Goal: Transaction & Acquisition: Book appointment/travel/reservation

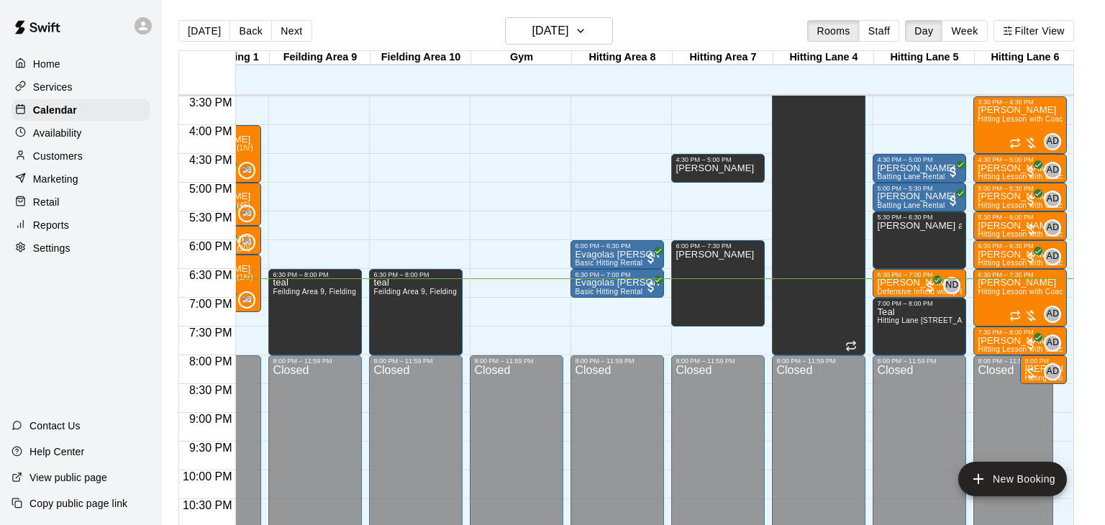
scroll to position [0, 369]
click at [990, 121] on span "Hitting Lesson with Coach [PERSON_NAME] (60 minutes)" at bounding box center [1076, 119] width 199 height 8
click at [990, 169] on img "edit" at bounding box center [991, 163] width 17 height 17
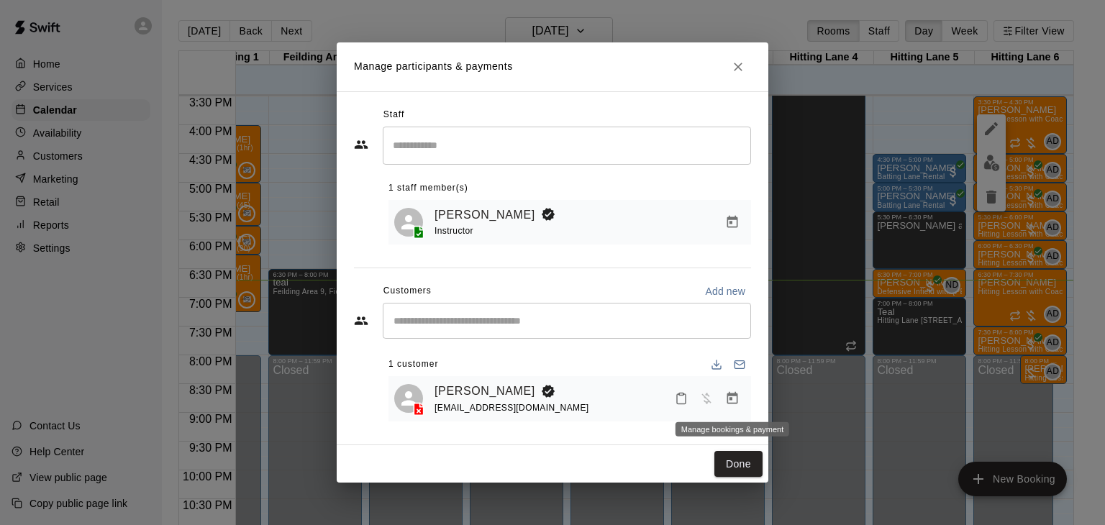
click at [734, 393] on icon "Manage bookings & payment" at bounding box center [732, 398] width 14 height 14
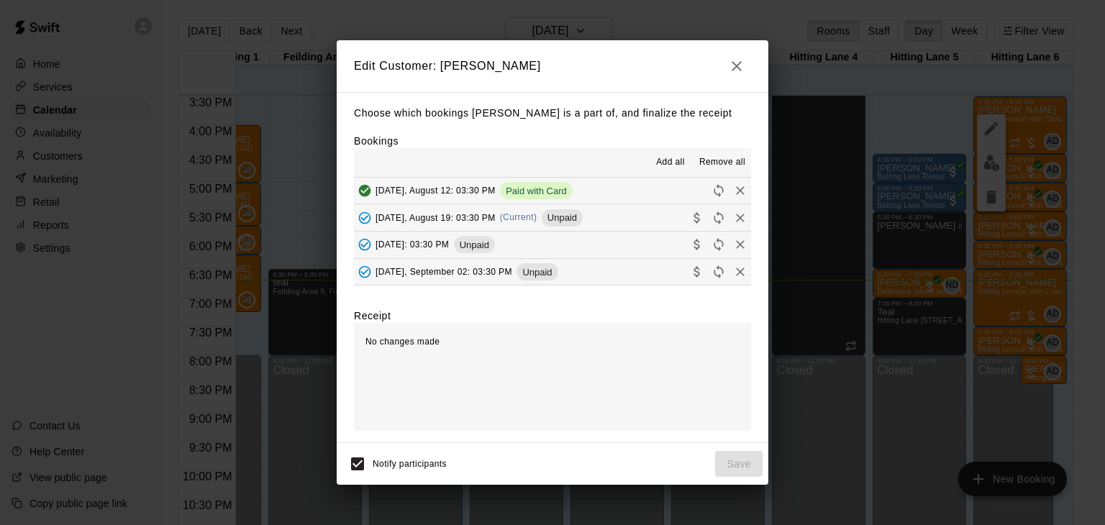
click at [481, 218] on span "[DATE], August 19: 03:30 PM" at bounding box center [435, 217] width 120 height 10
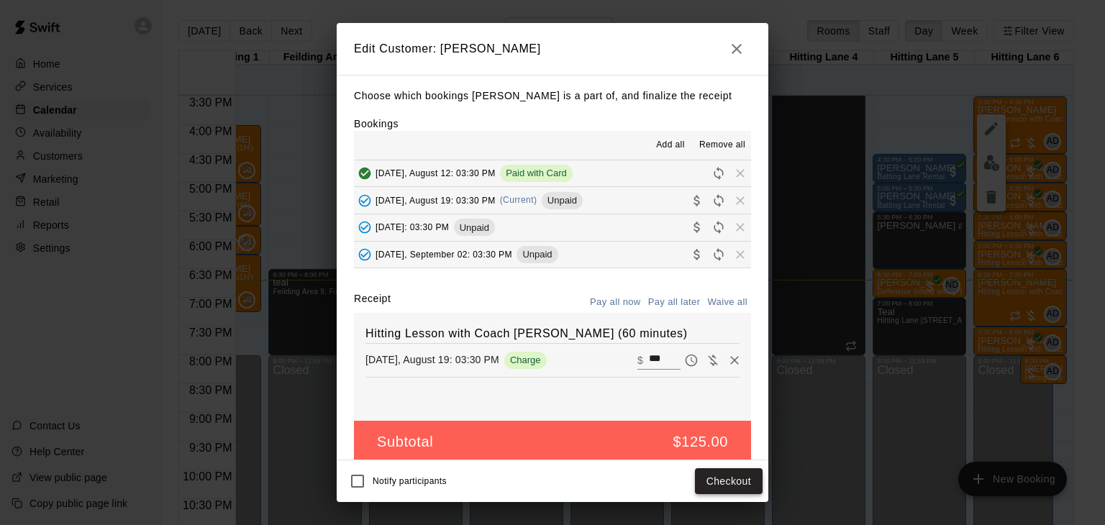
click at [729, 479] on button "Checkout" at bounding box center [729, 481] width 68 height 27
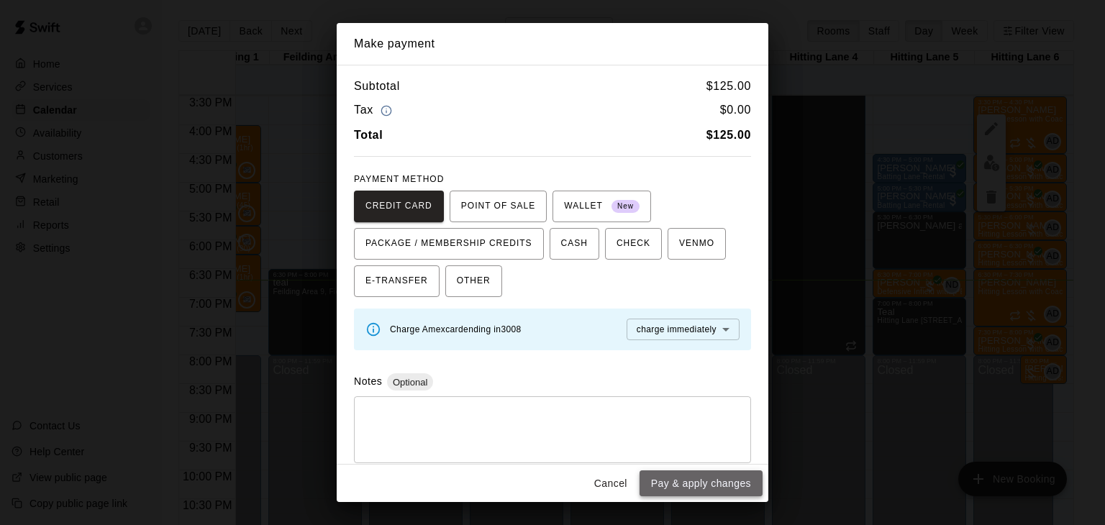
click at [732, 478] on button "Pay & apply changes" at bounding box center [700, 483] width 123 height 27
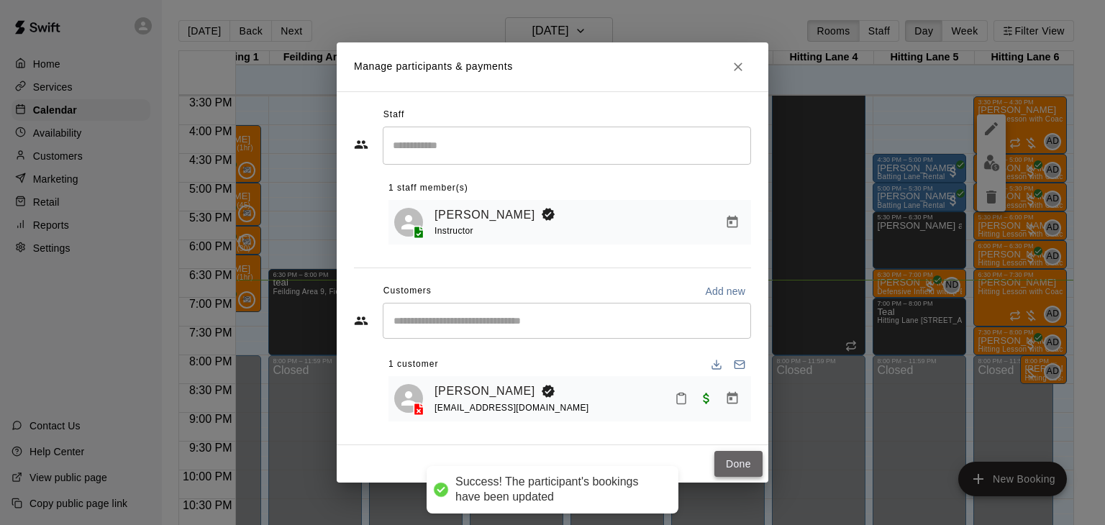
click at [756, 462] on button "Done" at bounding box center [738, 464] width 48 height 27
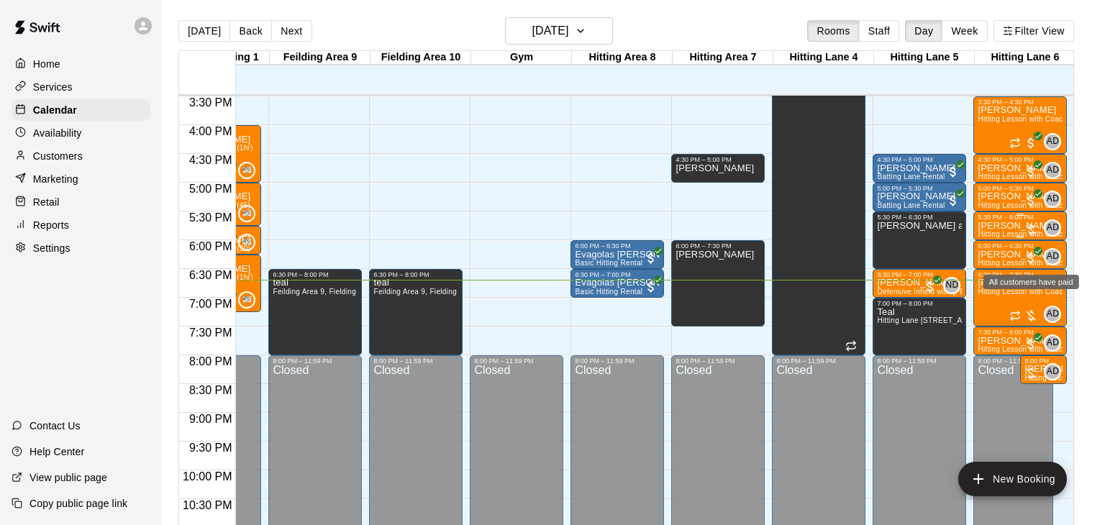
click at [1012, 232] on span "Hitting Lesson with Coach [PERSON_NAME]" at bounding box center [1054, 234] width 154 height 8
click at [990, 274] on div "All customers have paid" at bounding box center [1031, 278] width 99 height 26
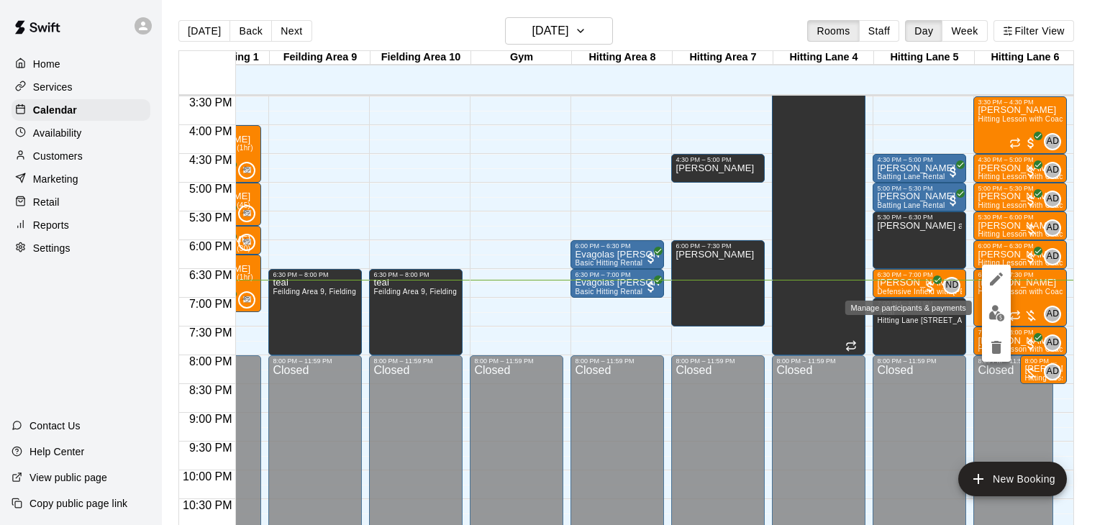
click at [995, 316] on img "edit" at bounding box center [996, 313] width 17 height 17
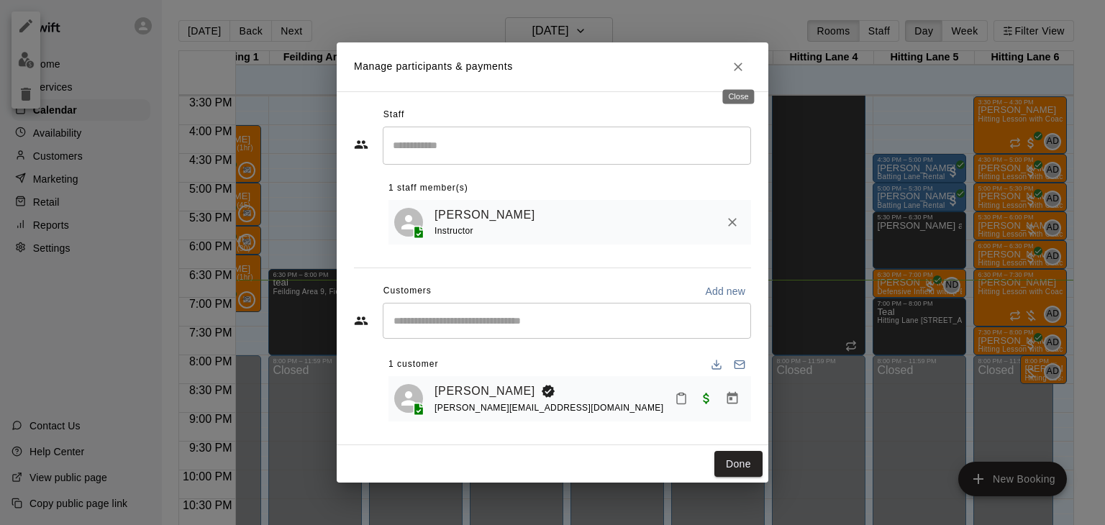
click at [734, 65] on icon "Close" at bounding box center [738, 67] width 14 height 14
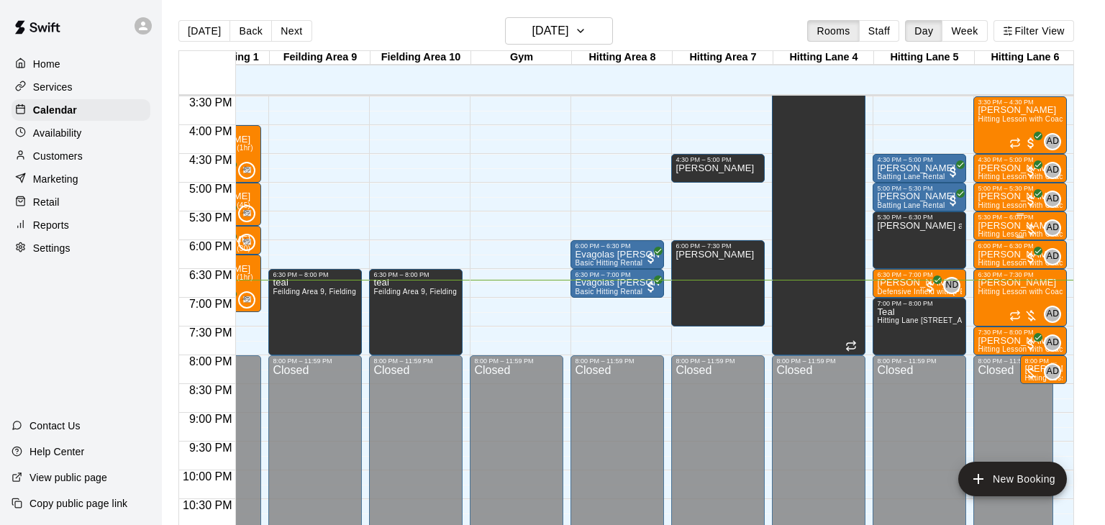
click at [994, 226] on p "[PERSON_NAME]" at bounding box center [1019, 226] width 85 height 0
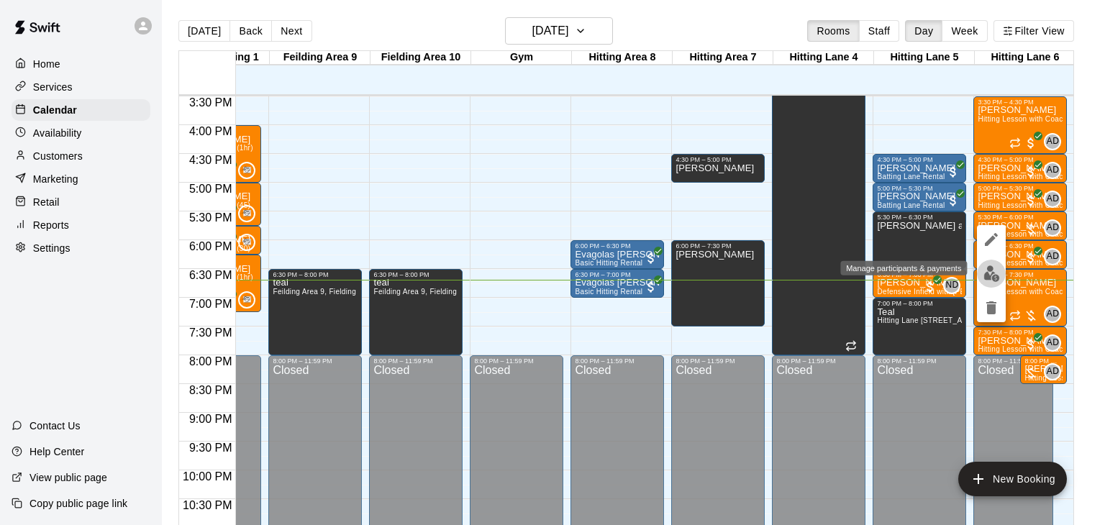
click at [990, 269] on img "edit" at bounding box center [991, 273] width 17 height 17
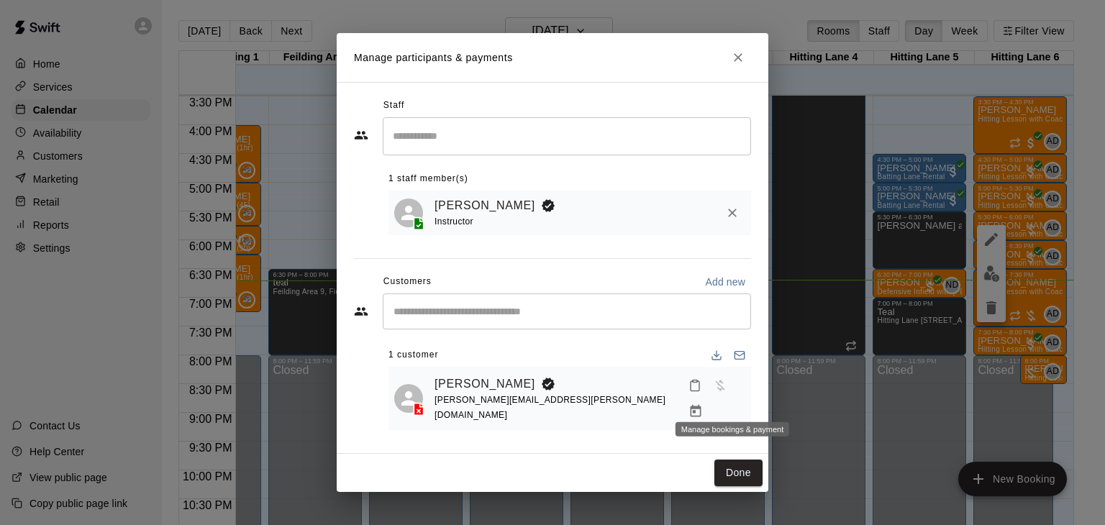
click at [703, 405] on icon "Manage bookings & payment" at bounding box center [695, 411] width 14 height 14
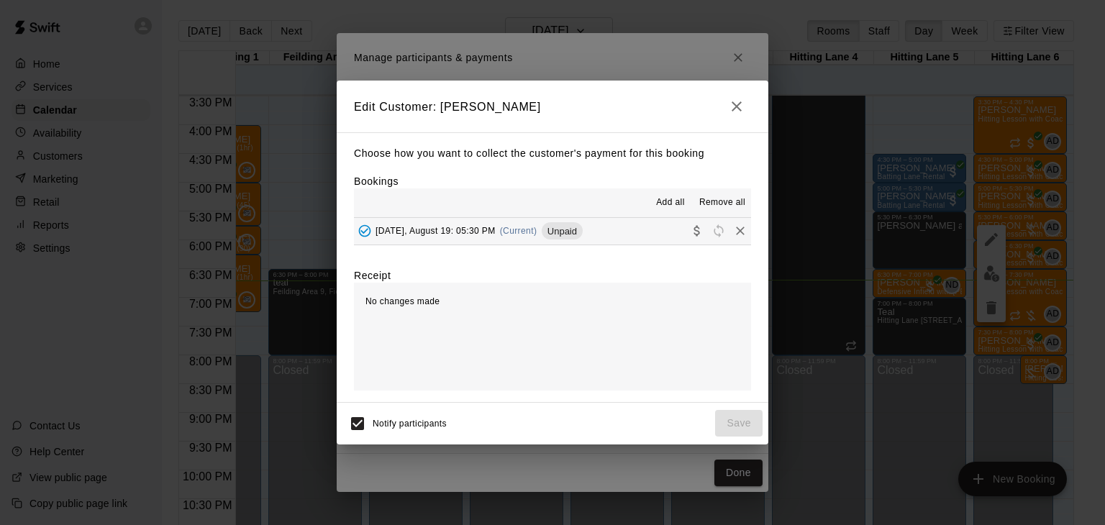
click at [493, 232] on span "[DATE], August 19: 05:30 PM" at bounding box center [435, 231] width 120 height 10
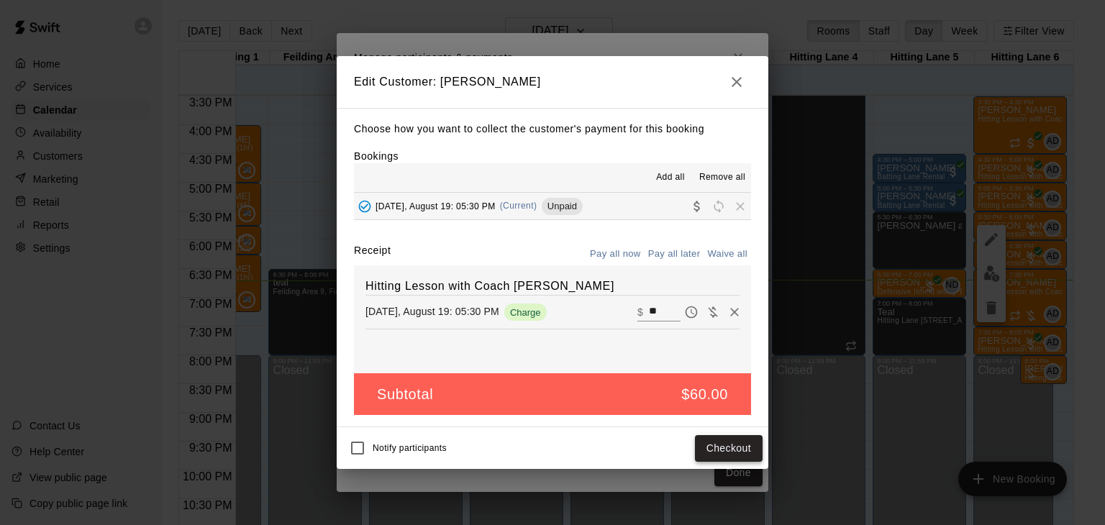
click at [716, 454] on button "Checkout" at bounding box center [729, 448] width 68 height 27
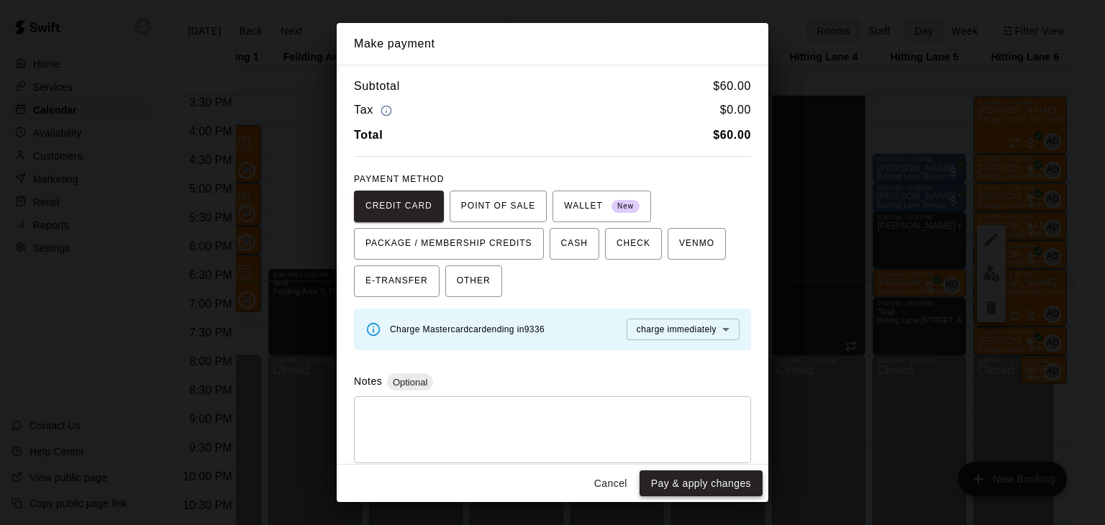
click at [727, 481] on button "Pay & apply changes" at bounding box center [700, 483] width 123 height 27
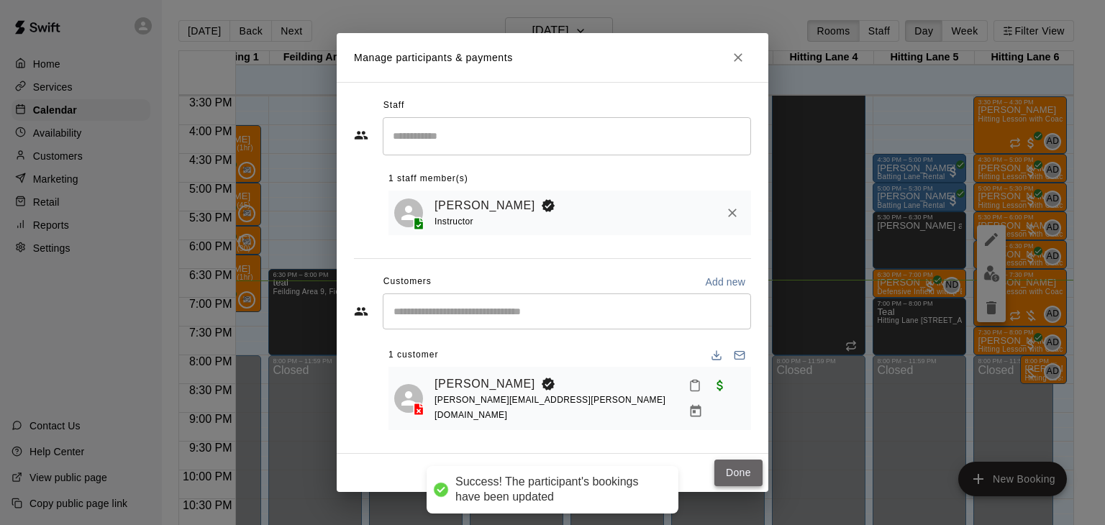
click at [751, 467] on button "Done" at bounding box center [738, 473] width 48 height 27
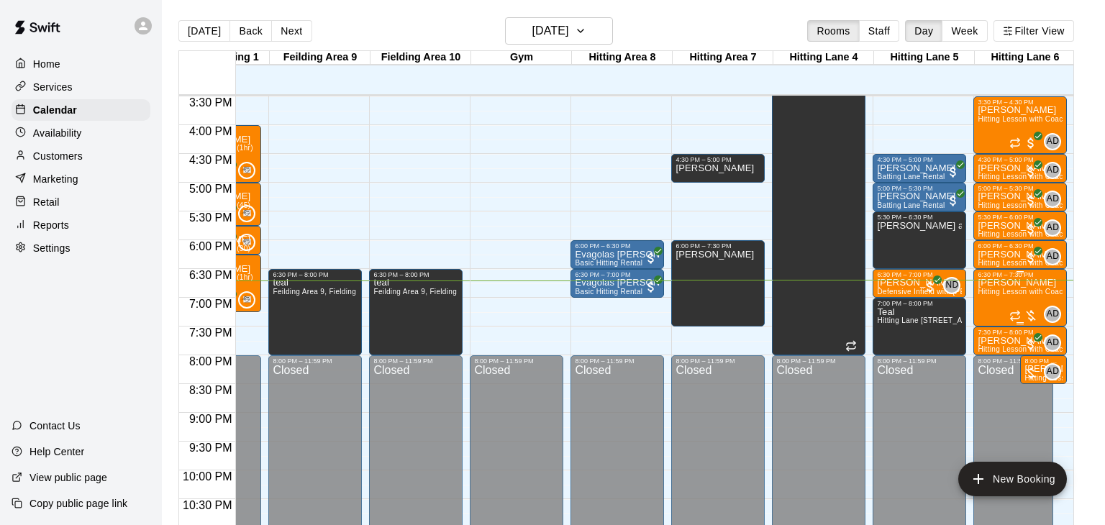
click at [993, 323] on img "edit" at bounding box center [991, 326] width 17 height 17
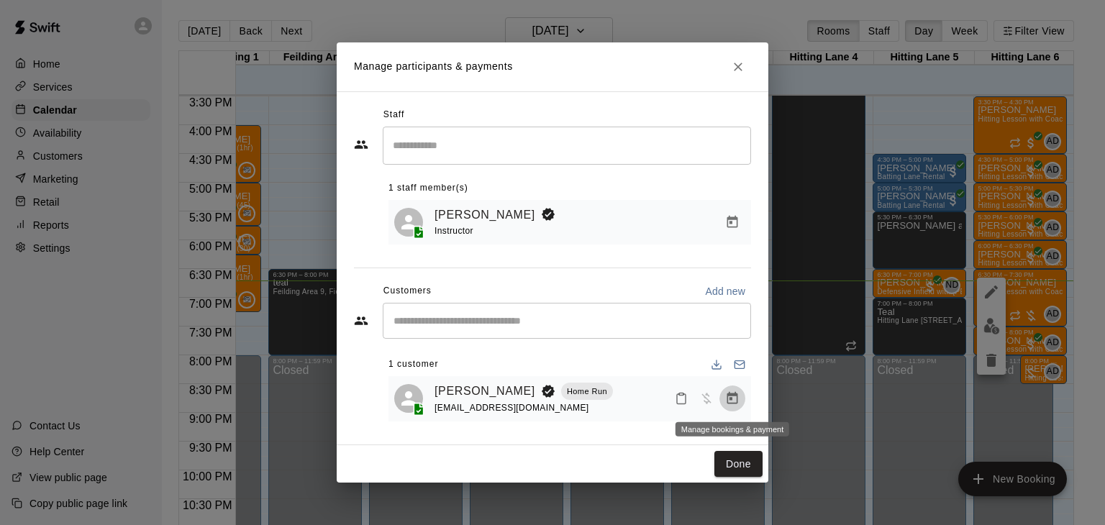
click at [733, 406] on icon "Manage bookings & payment" at bounding box center [732, 398] width 14 height 14
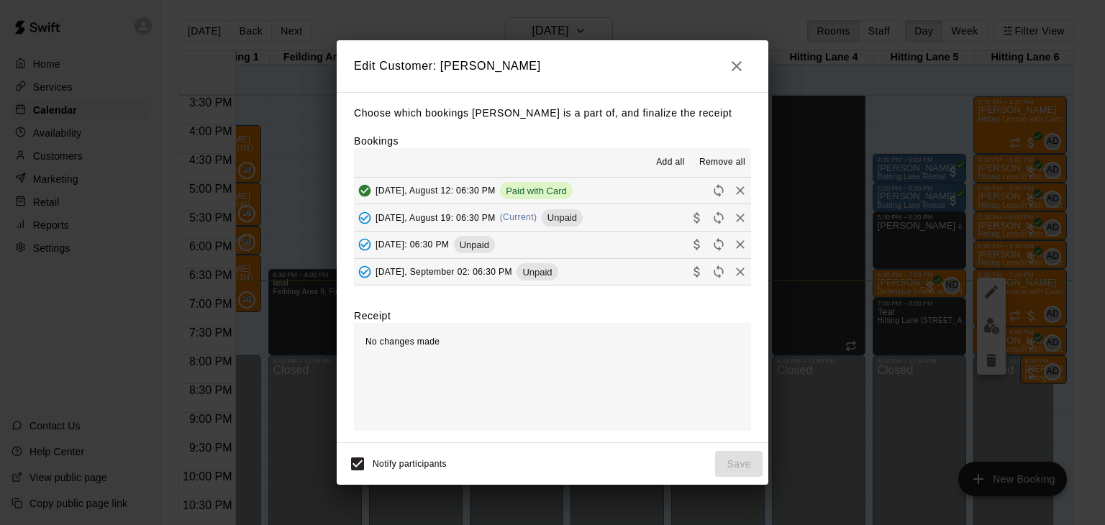
click at [426, 216] on span "[DATE], August 19: 06:30 PM" at bounding box center [435, 217] width 120 height 10
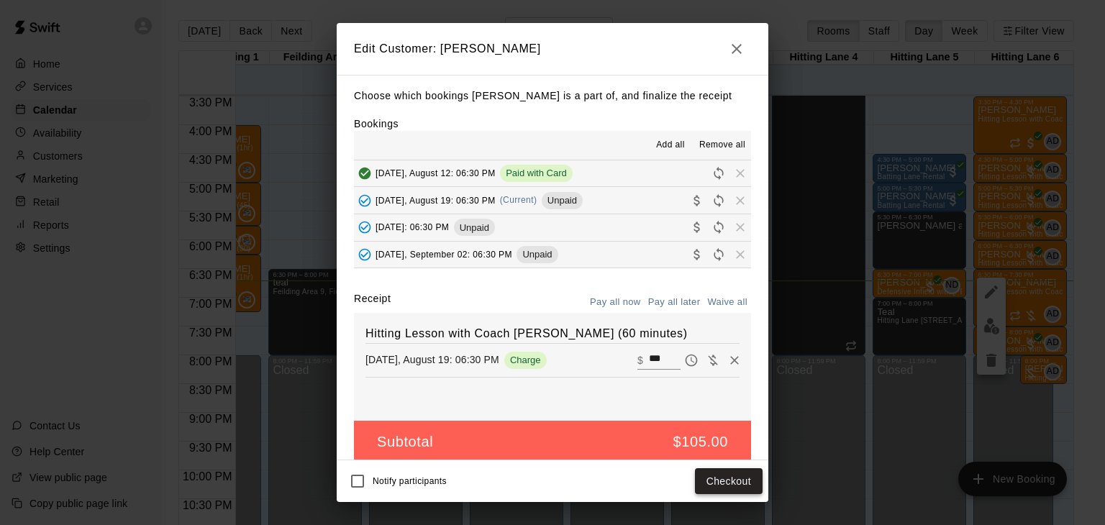
click at [706, 483] on button "Checkout" at bounding box center [729, 481] width 68 height 27
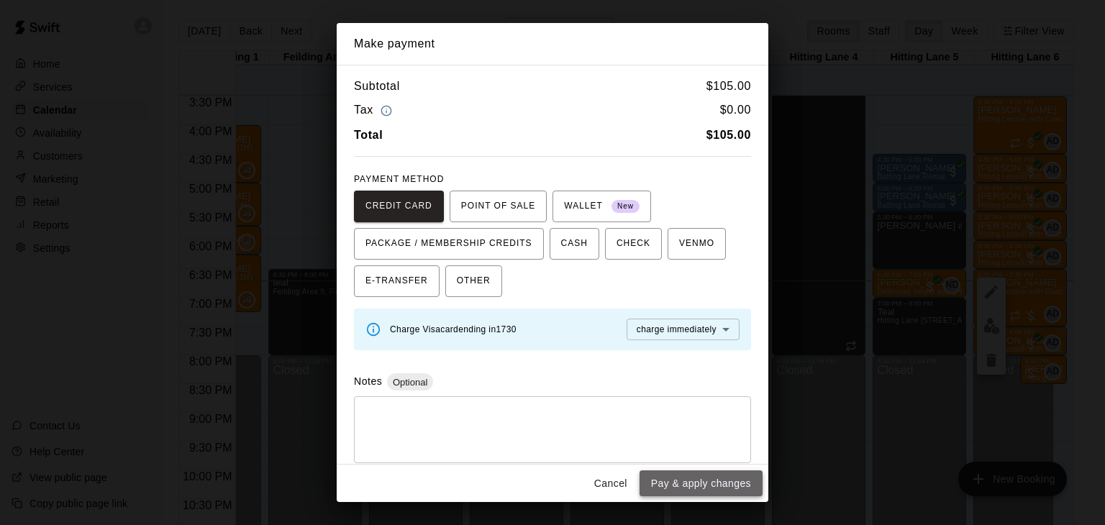
click at [714, 483] on button "Pay & apply changes" at bounding box center [700, 483] width 123 height 27
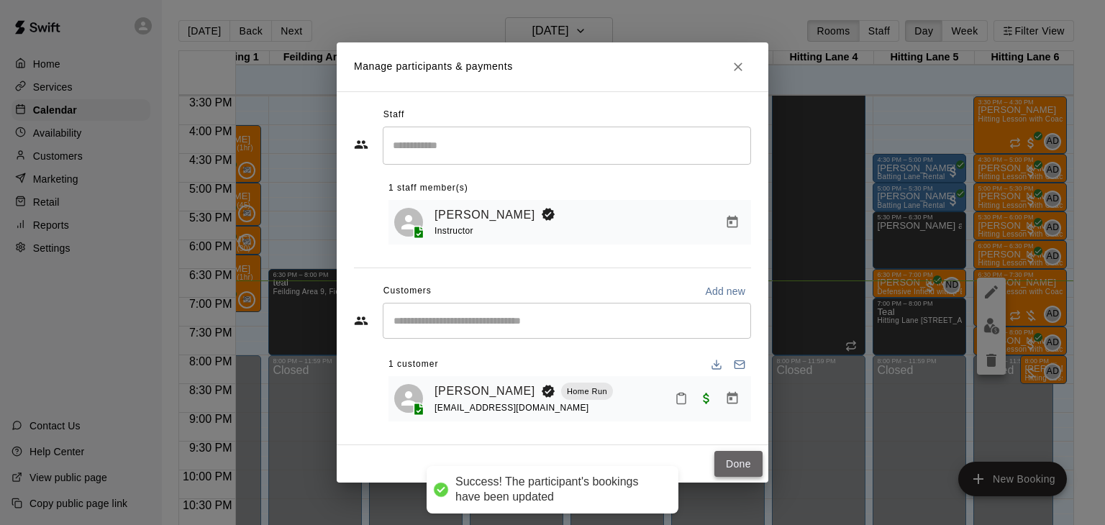
click at [730, 471] on button "Done" at bounding box center [738, 464] width 48 height 27
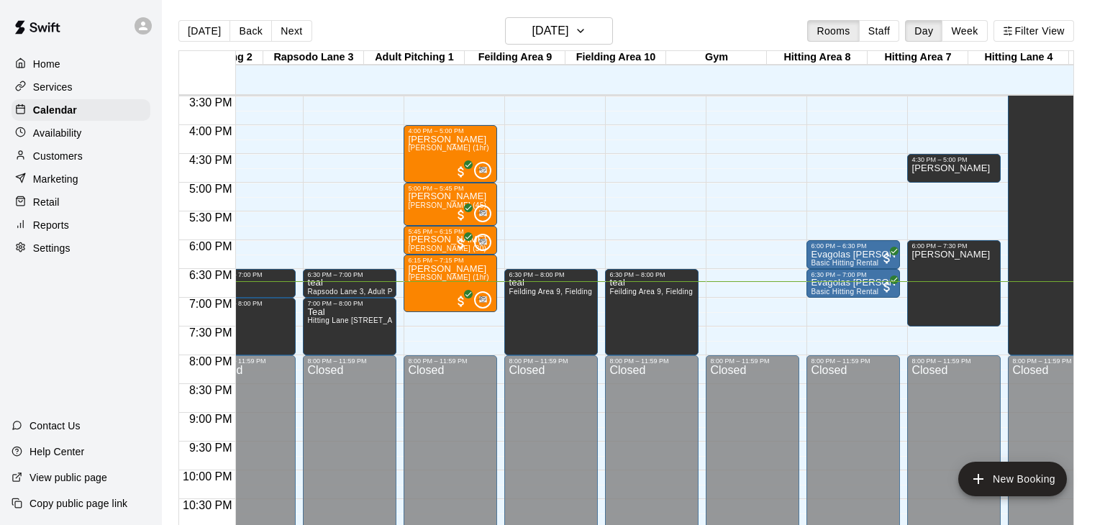
scroll to position [0, 134]
